Goal: Task Accomplishment & Management: Manage account settings

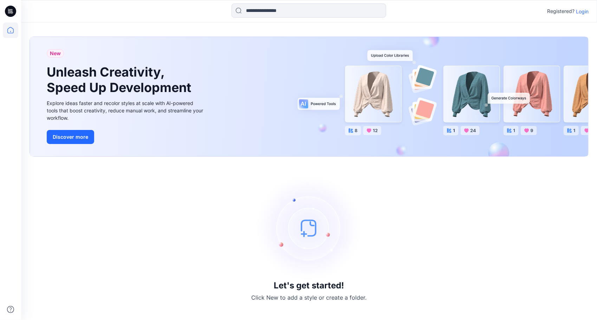
click at [583, 11] on p "Login" at bounding box center [582, 11] width 13 height 7
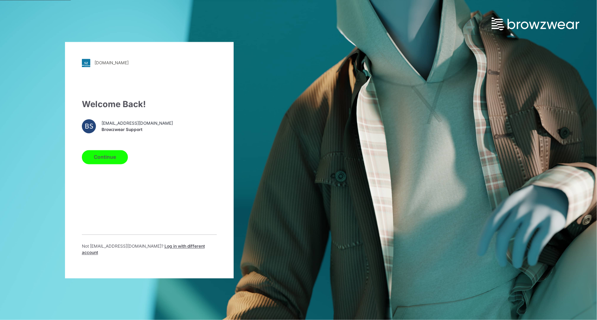
click at [102, 163] on button "Continue" at bounding box center [105, 157] width 46 height 14
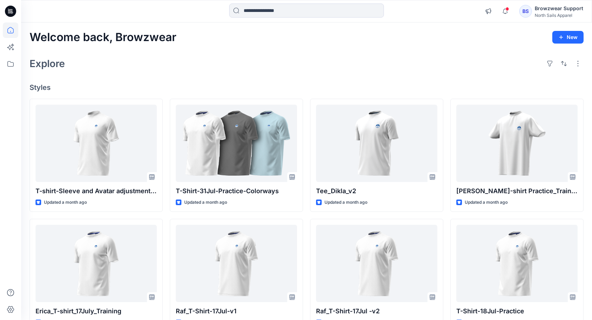
click at [549, 15] on div "North Sails Apparel" at bounding box center [559, 15] width 49 height 5
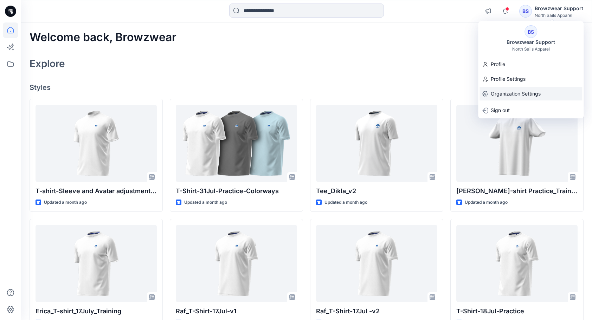
click at [497, 92] on p "Organization Settings" at bounding box center [516, 93] width 50 height 13
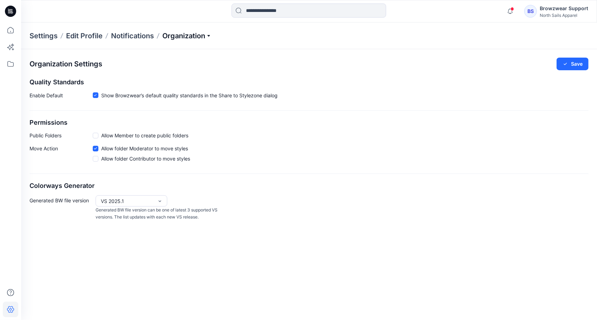
click at [211, 36] on p "Organization" at bounding box center [186, 36] width 49 height 10
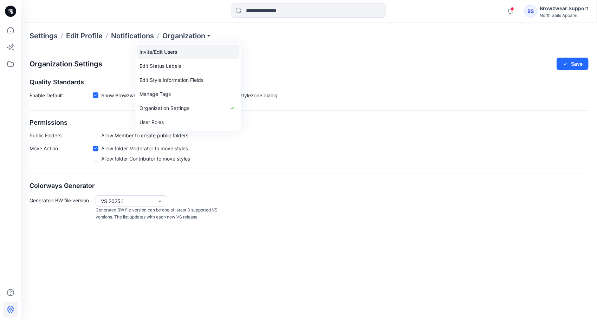
click at [166, 51] on link "Invite/Edit Users" at bounding box center [188, 52] width 103 height 14
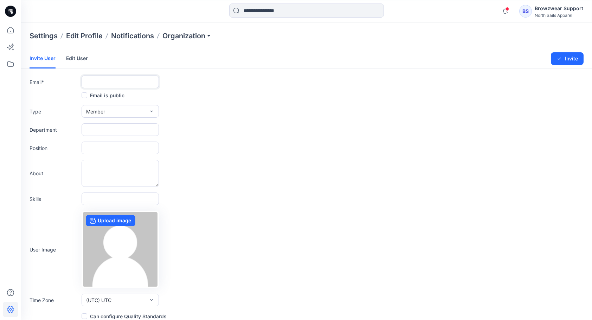
click at [103, 81] on input "text" at bounding box center [120, 82] width 77 height 13
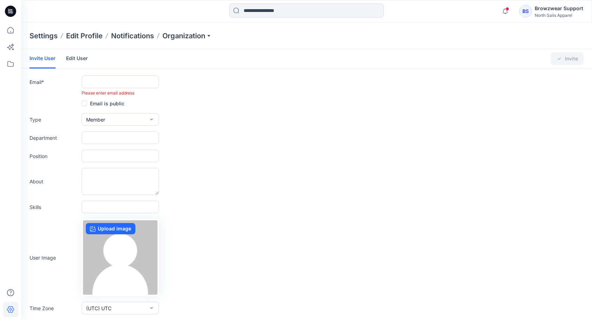
click at [78, 59] on link "Edit User" at bounding box center [77, 58] width 22 height 18
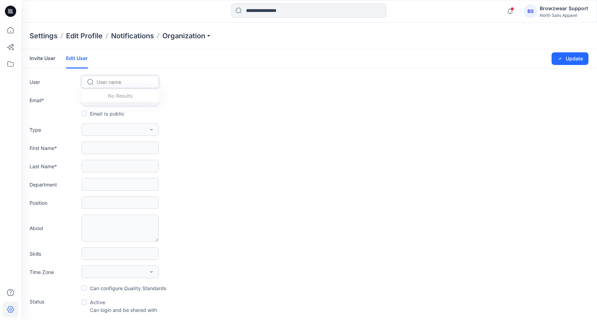
click at [92, 82] on icon at bounding box center [91, 82] width 6 height 6
type input "*"
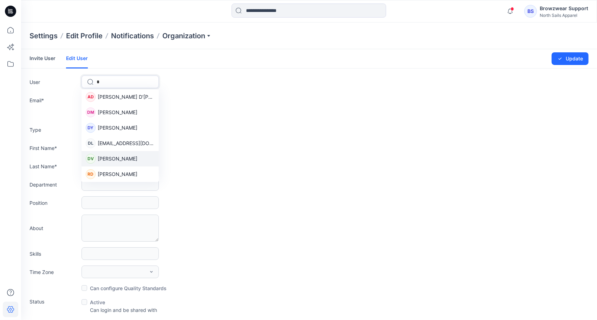
click at [103, 160] on span "[PERSON_NAME]" at bounding box center [118, 158] width 40 height 7
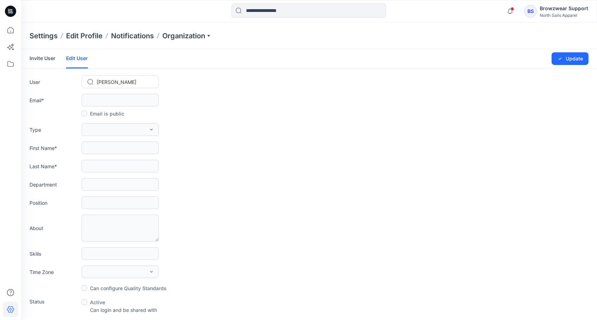
type input "**********"
type input "***"
type input "**"
type input "**********"
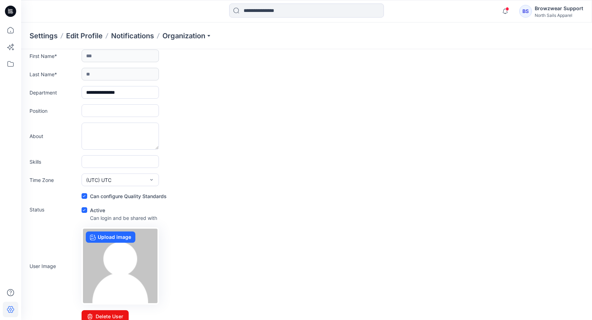
scroll to position [100, 0]
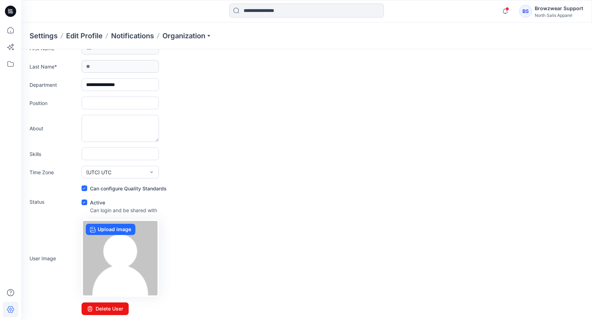
click at [554, 15] on div "North Sails Apparel" at bounding box center [559, 15] width 49 height 5
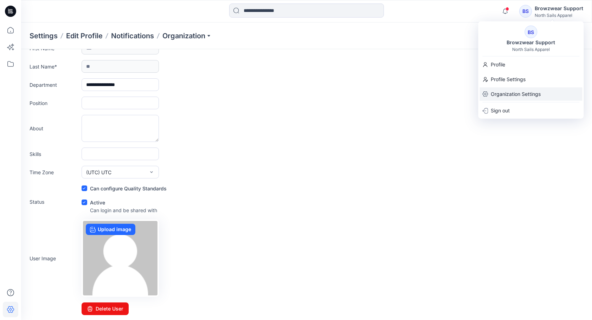
click at [517, 91] on p "Organization Settings" at bounding box center [516, 94] width 50 height 13
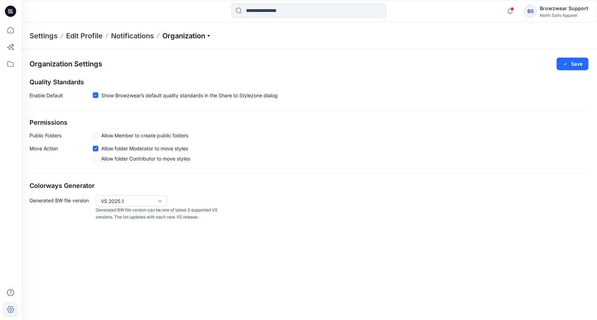
click at [211, 35] on p "Organization" at bounding box center [186, 36] width 49 height 10
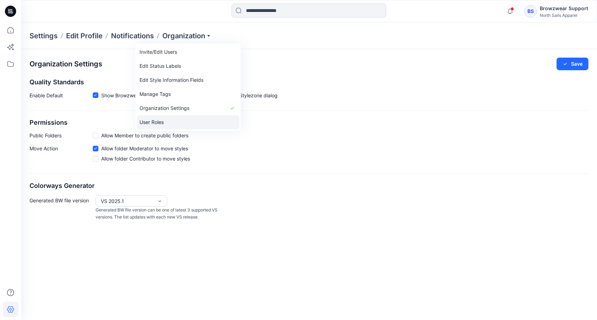
click at [185, 119] on link "User Roles" at bounding box center [188, 122] width 103 height 14
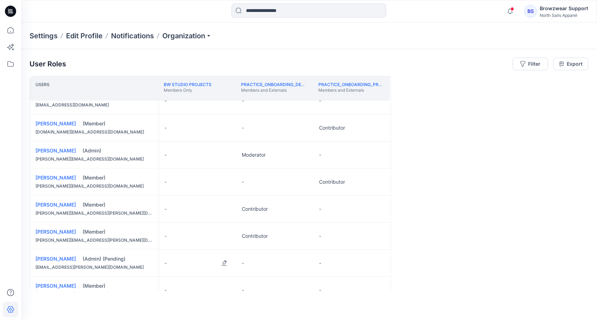
scroll to position [490, 0]
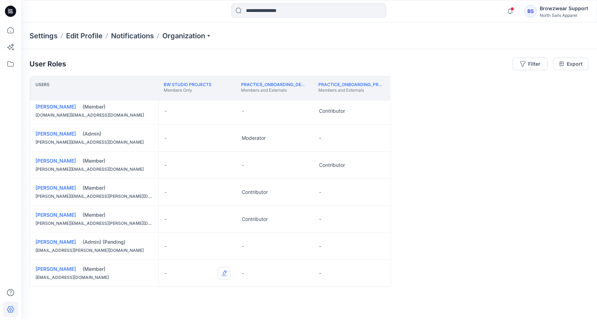
click at [222, 271] on button "Edit Role" at bounding box center [224, 273] width 13 height 13
click at [195, 257] on button "Moderator" at bounding box center [191, 253] width 76 height 13
click at [222, 245] on button "Edit Role" at bounding box center [224, 246] width 13 height 13
click at [188, 295] on button "Moderator" at bounding box center [191, 298] width 76 height 13
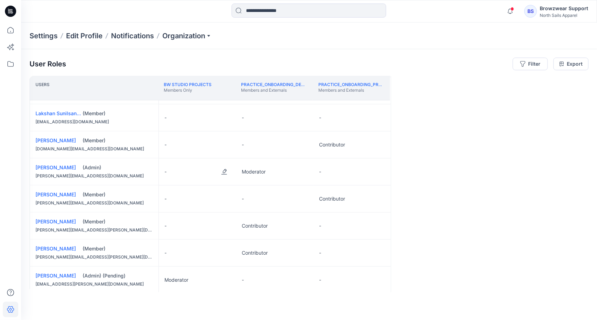
scroll to position [455, 0]
click at [223, 171] on button "Edit Role" at bounding box center [224, 173] width 13 height 13
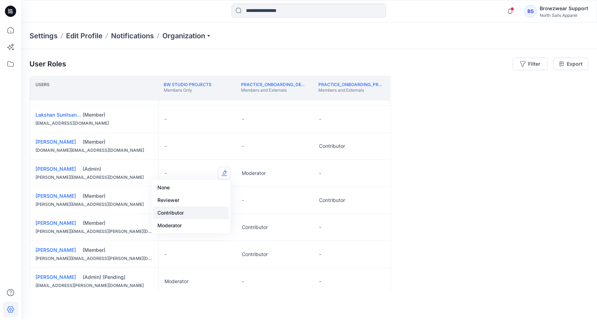
click at [193, 209] on button "Contributor" at bounding box center [191, 213] width 76 height 13
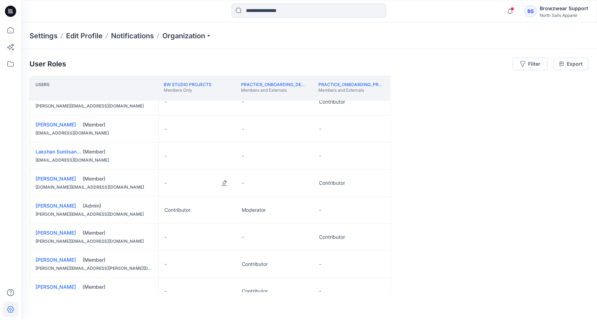
scroll to position [384, 0]
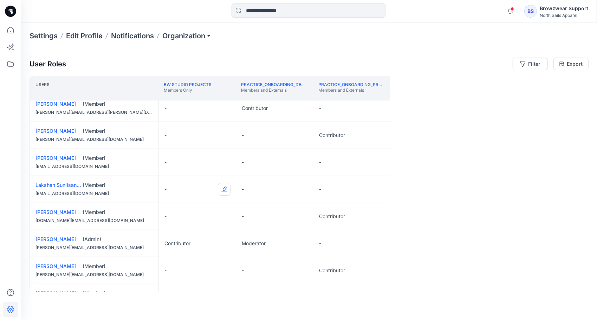
click at [226, 188] on button "Edit Role" at bounding box center [224, 189] width 13 height 13
click at [188, 231] on button "Contributor" at bounding box center [191, 229] width 76 height 13
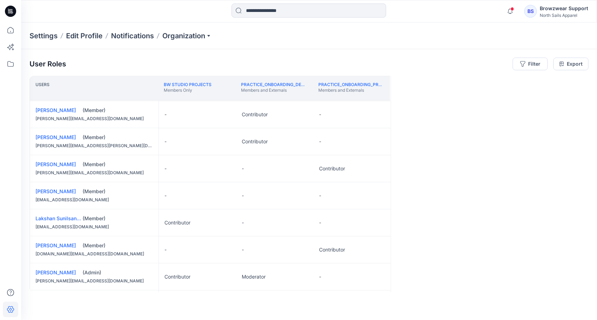
scroll to position [349, 0]
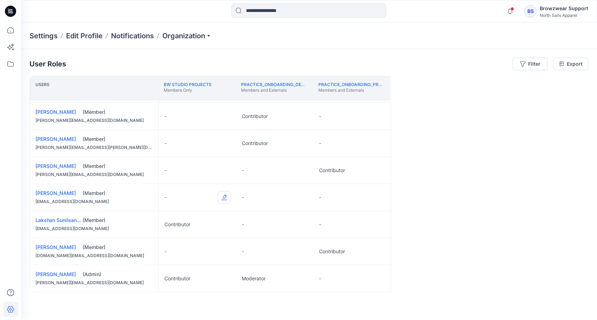
click at [222, 195] on button "Edit Role" at bounding box center [224, 197] width 13 height 13
click at [182, 238] on button "Contributor" at bounding box center [191, 237] width 76 height 13
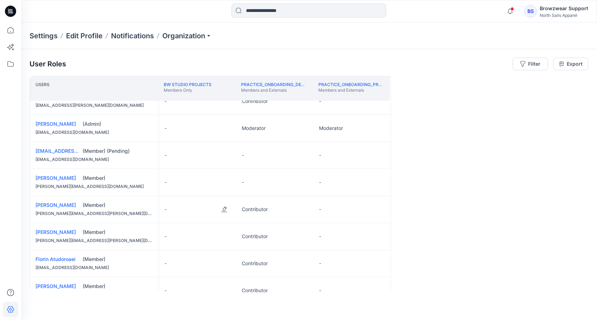
scroll to position [174, 0]
click at [224, 181] on button "Edit Role" at bounding box center [224, 183] width 13 height 13
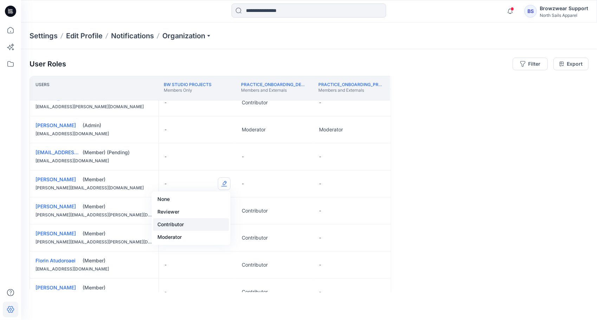
click at [187, 225] on button "Contributor" at bounding box center [191, 224] width 76 height 13
click at [221, 155] on button "Edit Role" at bounding box center [224, 156] width 13 height 13
click at [193, 194] on button "Contributor" at bounding box center [191, 198] width 76 height 13
click at [60, 150] on link "[EMAIL_ADDRESS][DOMAIN_NAME]" at bounding box center [77, 152] width 85 height 6
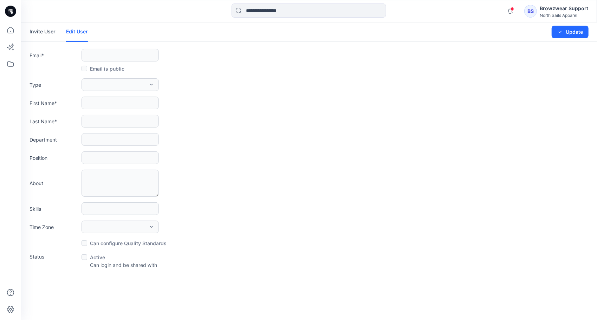
type input "**********"
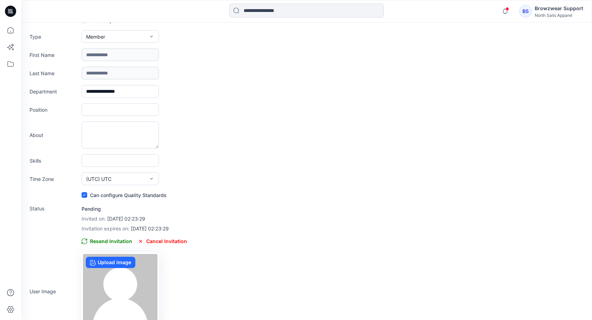
scroll to position [63, 0]
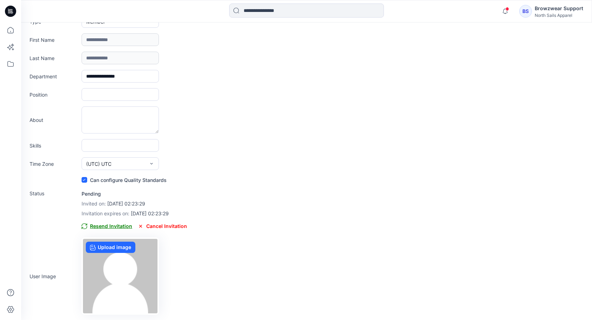
click at [120, 225] on span "Resend Invitation" at bounding box center [107, 226] width 51 height 8
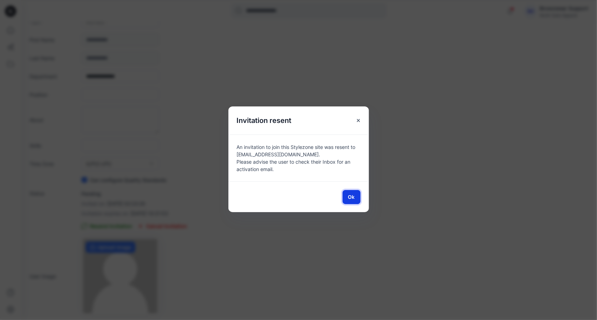
click at [350, 196] on span "Ok" at bounding box center [351, 196] width 7 height 7
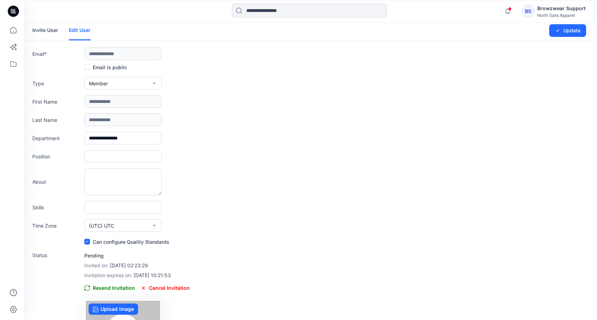
scroll to position [0, 0]
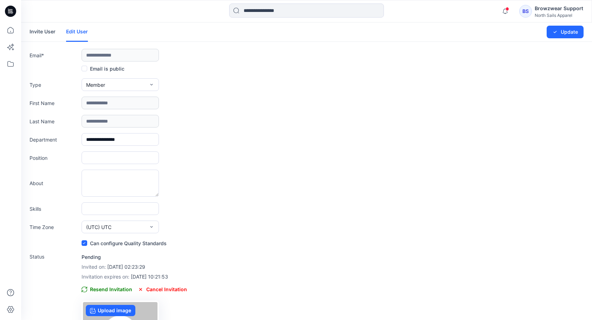
click at [413, 134] on div "**********" at bounding box center [307, 139] width 554 height 13
click at [11, 30] on icon at bounding box center [10, 29] width 15 height 15
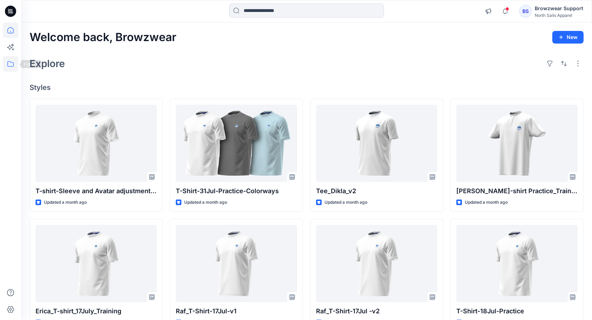
click at [8, 63] on icon at bounding box center [10, 63] width 15 height 15
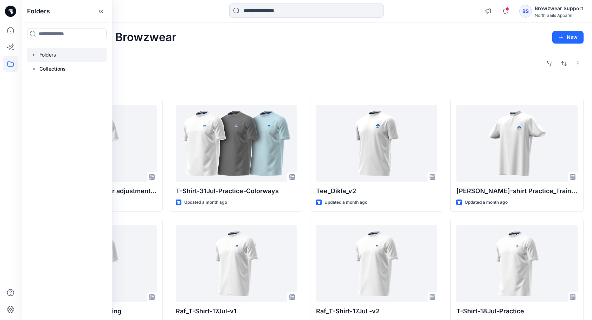
click at [43, 57] on div at bounding box center [67, 55] width 80 height 14
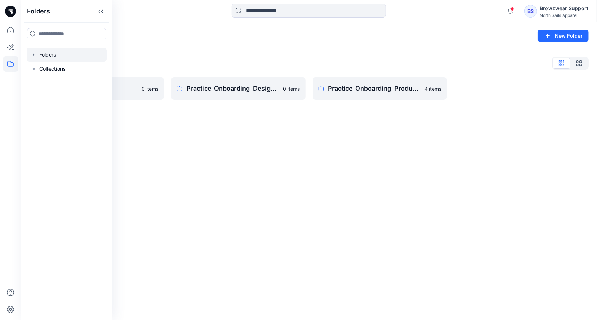
click at [250, 164] on div "Folders New Folder Folders List BW Studio Projects 0 items Practice_Onboarding_…" at bounding box center [309, 171] width 576 height 298
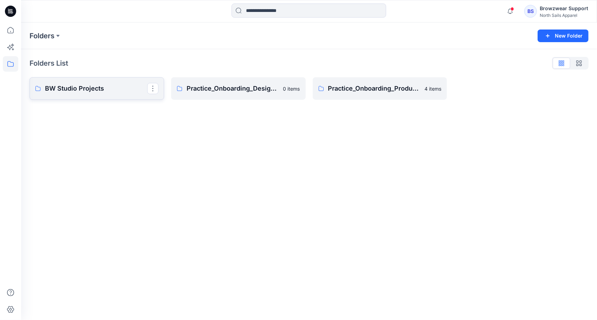
click at [103, 93] on link "BW Studio Projects" at bounding box center [97, 88] width 135 height 22
